Goal: Book appointment/travel/reservation

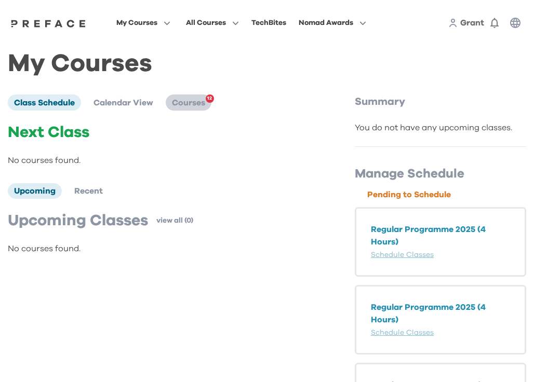
click at [202, 100] on span "Courses" at bounding box center [188, 103] width 33 height 8
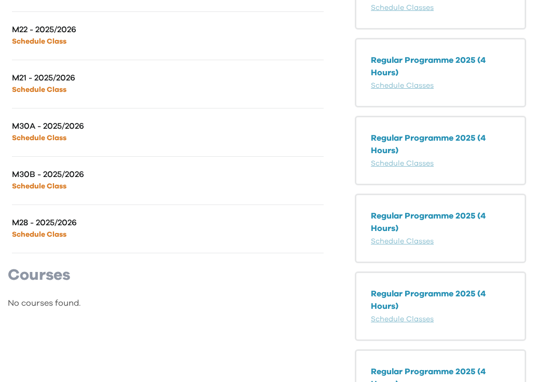
scroll to position [480, 0]
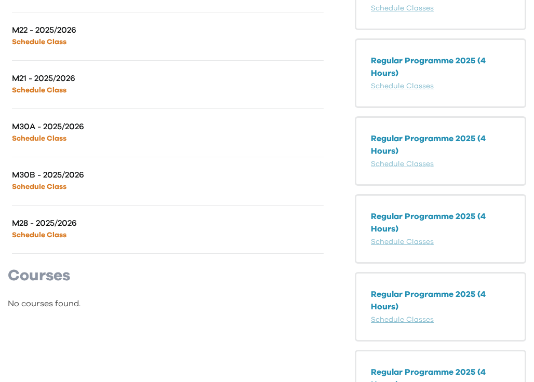
click at [46, 88] on link "Schedule Class" at bounding box center [39, 90] width 55 height 7
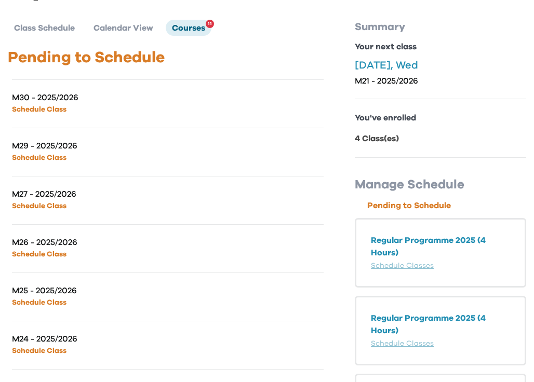
scroll to position [0, 0]
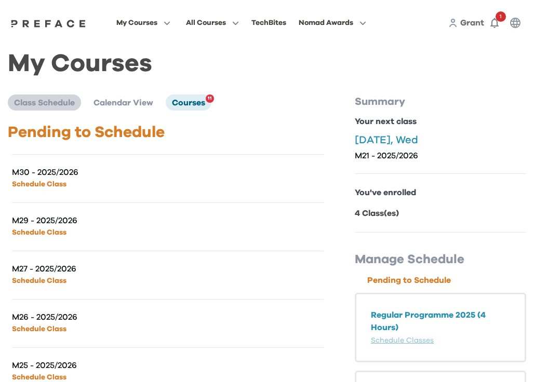
click at [72, 109] on li "Class Schedule" at bounding box center [44, 102] width 73 height 16
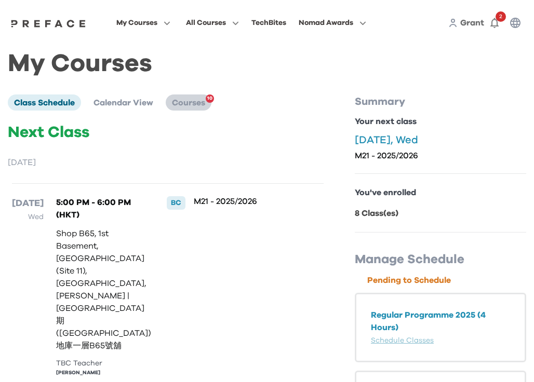
click at [187, 103] on span "Courses" at bounding box center [188, 103] width 33 height 8
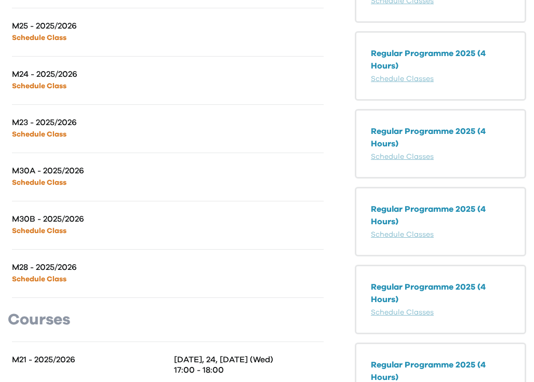
scroll to position [332, 0]
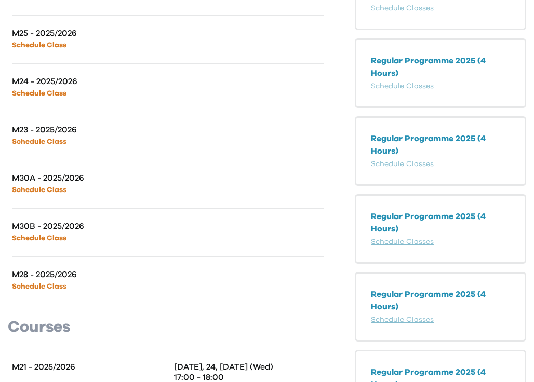
click at [53, 139] on link "Schedule Class" at bounding box center [39, 141] width 55 height 7
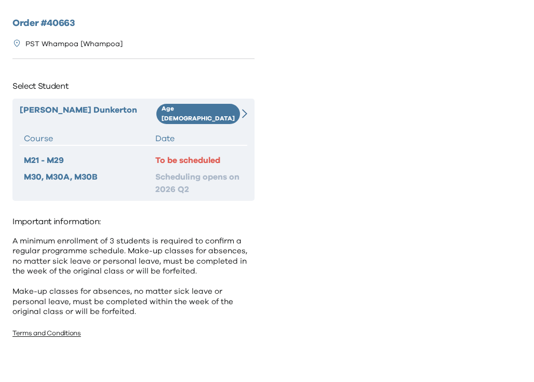
click at [189, 154] on div "To be scheduled" at bounding box center [199, 160] width 88 height 12
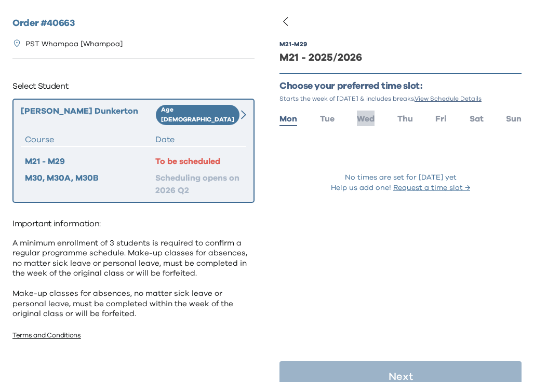
click at [366, 119] on span "Wed" at bounding box center [366, 119] width 18 height 8
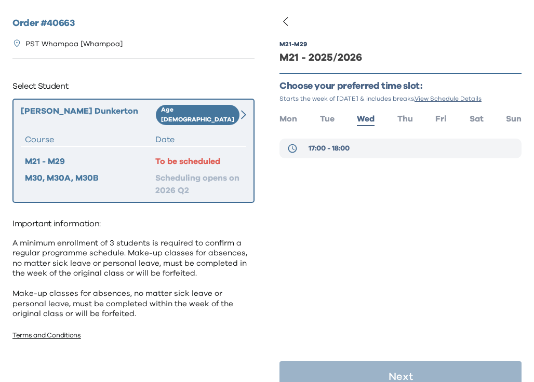
click at [363, 146] on button "17:00 - 18:00" at bounding box center [400, 149] width 242 height 20
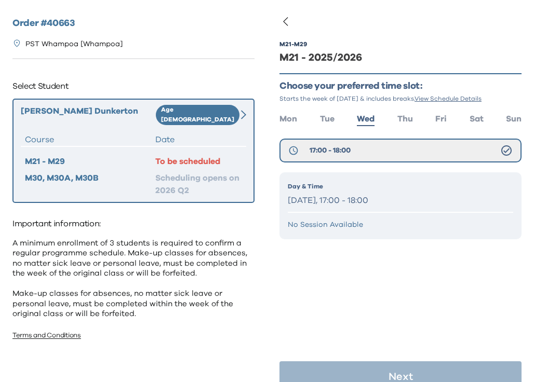
scroll to position [21, 0]
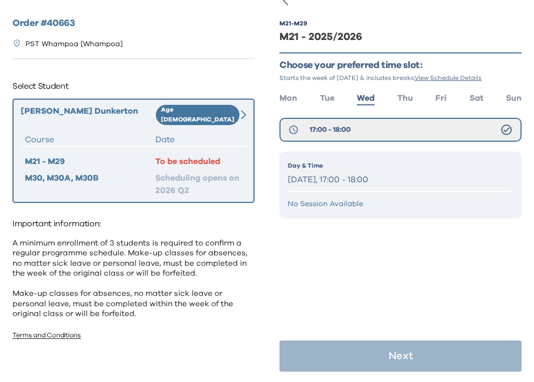
click at [362, 182] on p "Wednesday, 17:00 - 18:00" at bounding box center [400, 179] width 225 height 15
click at [339, 168] on p "Day & Time" at bounding box center [400, 165] width 225 height 9
click at [374, 126] on button "17:00 - 18:00" at bounding box center [400, 130] width 242 height 24
click at [508, 131] on icon at bounding box center [506, 130] width 12 height 12
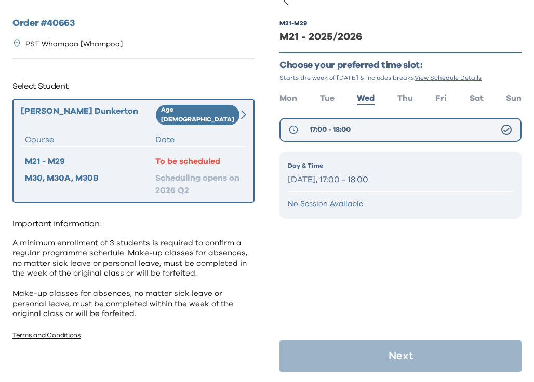
click at [508, 131] on icon at bounding box center [506, 130] width 12 height 12
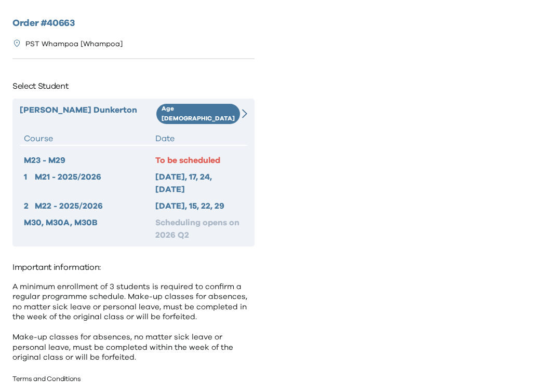
click at [64, 160] on div "M23 - M29 To be scheduled 1 M21 - 2025/2026 2025 Sep 10, 17, 24, Oct 1 2 M22 - …" at bounding box center [133, 197] width 227 height 87
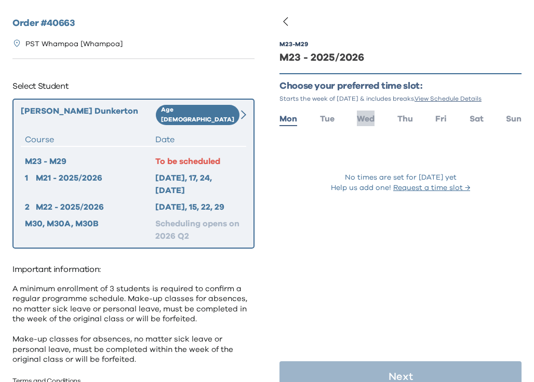
click at [371, 116] on span "Wed" at bounding box center [366, 119] width 18 height 8
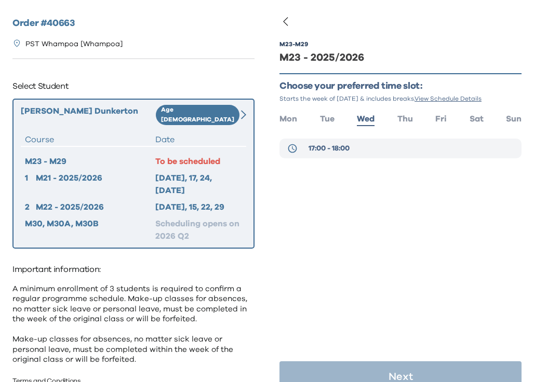
click at [360, 147] on button "17:00 - 18:00" at bounding box center [400, 149] width 242 height 20
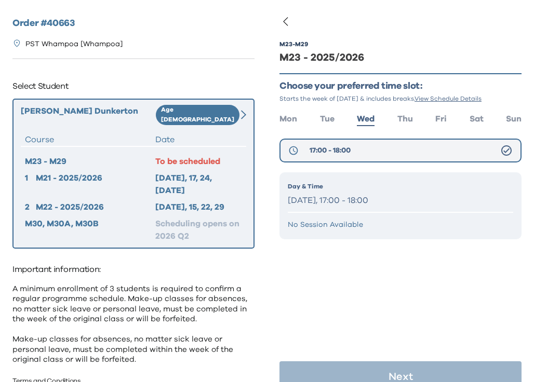
click at [504, 147] on icon at bounding box center [506, 150] width 12 height 12
click at [330, 228] on p "No Session Available" at bounding box center [400, 225] width 225 height 10
click at [333, 192] on div "Day & Time Wednesday, 17:00 - 18:00" at bounding box center [400, 195] width 225 height 26
click at [305, 151] on div "17:00 - 18:00" at bounding box center [319, 150] width 62 height 10
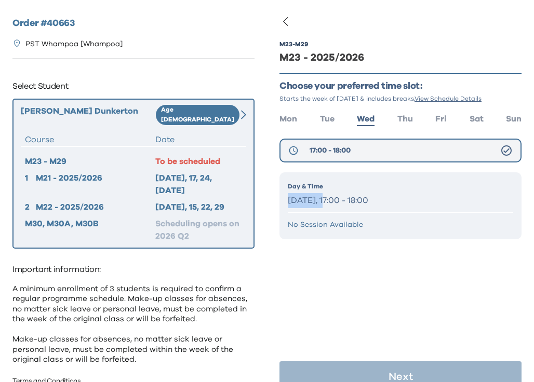
click at [508, 148] on icon at bounding box center [506, 150] width 10 height 10
click at [234, 99] on div "Olivia Dunkerton Age 6-7 Course Date M23 - M29 To be scheduled 1 M21 - 2025/202…" at bounding box center [133, 174] width 242 height 150
click at [234, 110] on div "Age 6-7" at bounding box center [195, 115] width 79 height 20
click at [246, 110] on div "Olivia Dunkerton Age 6-7 Course Date M23 - M29 To be scheduled 1 M21 - 2025/202…" at bounding box center [133, 174] width 242 height 150
